Goal: Information Seeking & Learning: Learn about a topic

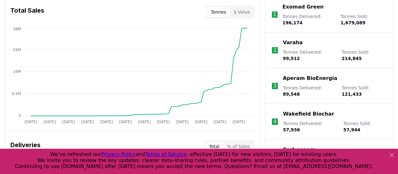
scroll to position [256, 0]
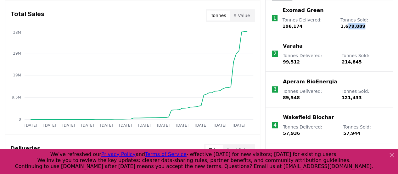
drag, startPoint x: 349, startPoint y: 26, endPoint x: 378, endPoint y: 25, distance: 29.0
click at [378, 25] on p "Tonnes Sold : 1,679,089" at bounding box center [364, 23] width 46 height 13
click at [365, 24] on p "Tonnes Sold : 1,679,089" at bounding box center [364, 23] width 46 height 13
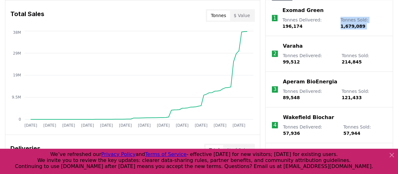
click at [365, 24] on p "Tonnes Sold : 1,679,089" at bounding box center [364, 23] width 46 height 13
click at [358, 26] on span "1,679,089" at bounding box center [353, 26] width 25 height 5
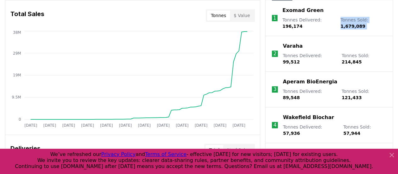
click at [358, 26] on span "1,679,089" at bounding box center [353, 26] width 25 height 5
click at [366, 25] on p "Tonnes Sold : 1,679,089" at bounding box center [364, 23] width 46 height 13
click at [364, 25] on p "Tonnes Sold : 1,679,089" at bounding box center [364, 23] width 46 height 13
click at [353, 25] on span "1,679,089" at bounding box center [353, 26] width 25 height 5
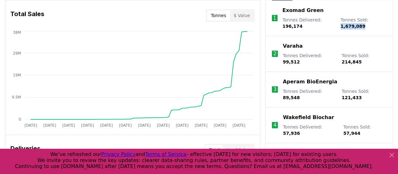
click at [353, 25] on span "1,679,089" at bounding box center [353, 26] width 25 height 5
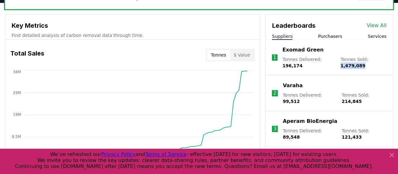
scroll to position [232, 0]
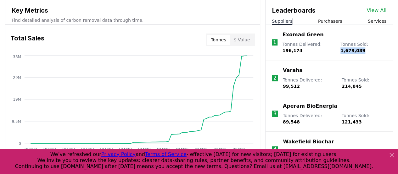
click at [291, 71] on p "Varaha" at bounding box center [293, 70] width 20 height 8
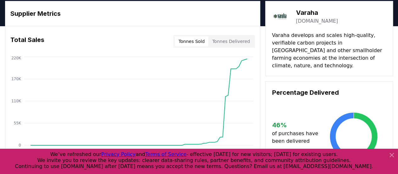
scroll to position [3, 0]
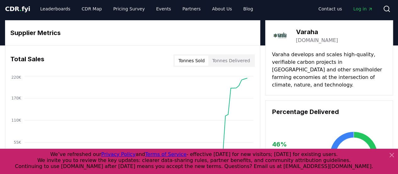
click at [241, 58] on button "Tonnes Delivered" at bounding box center [230, 60] width 45 height 10
click at [198, 64] on button "Tonnes Sold" at bounding box center [192, 60] width 34 height 10
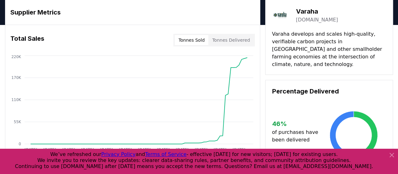
scroll to position [0, 0]
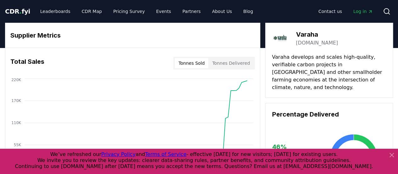
click at [310, 34] on h3 "Varaha" at bounding box center [317, 34] width 42 height 9
click at [287, 37] on img at bounding box center [281, 38] width 18 height 18
click at [280, 35] on img at bounding box center [281, 38] width 18 height 18
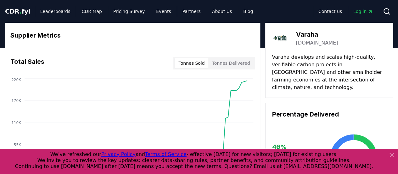
click at [310, 39] on link "[DOMAIN_NAME]" at bounding box center [317, 43] width 42 height 8
